Goal: Find specific page/section: Find specific page/section

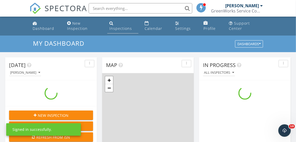
scroll to position [479, 303]
click at [122, 28] on div "Inspections" at bounding box center [120, 28] width 23 height 5
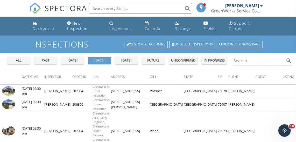
click at [48, 62] on div "past" at bounding box center [45, 60] width 19 height 5
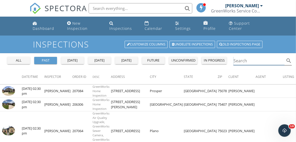
click at [245, 60] on input "Search" at bounding box center [258, 60] width 51 height 9
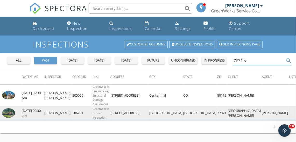
click at [10, 113] on img at bounding box center [8, 113] width 13 height 10
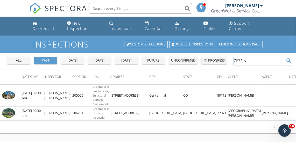
drag, startPoint x: 247, startPoint y: 61, endPoint x: 221, endPoint y: 59, distance: 26.2
click at [225, 61] on div "all past yesterday today tomorrow future unconfirmed in progress 7631 s search" at bounding box center [148, 61] width 296 height 17
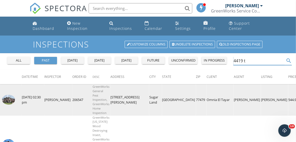
type input "4419 t"
click at [8, 101] on img at bounding box center [8, 100] width 13 height 10
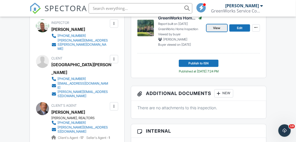
click at [218, 31] on span "View" at bounding box center [216, 27] width 7 height 5
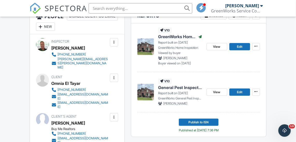
scroll to position [118, 0]
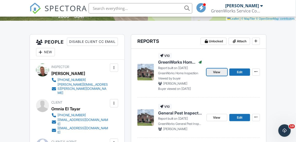
click at [217, 75] on span "View" at bounding box center [216, 71] width 7 height 5
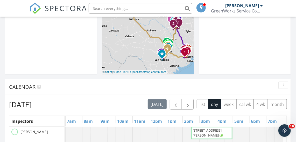
scroll to position [141, 0]
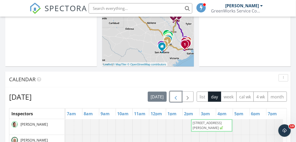
click at [178, 100] on span "button" at bounding box center [176, 97] width 6 height 6
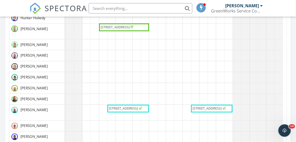
scroll to position [0, 0]
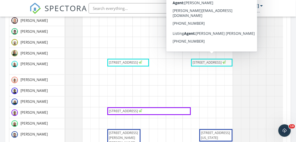
click at [216, 60] on span "5518 Dumfries Dr, Houston 77096" at bounding box center [206, 62] width 29 height 5
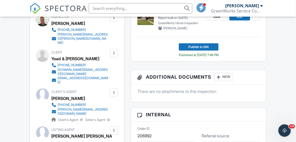
scroll to position [160, 0]
